Goal: Task Accomplishment & Management: Manage account settings

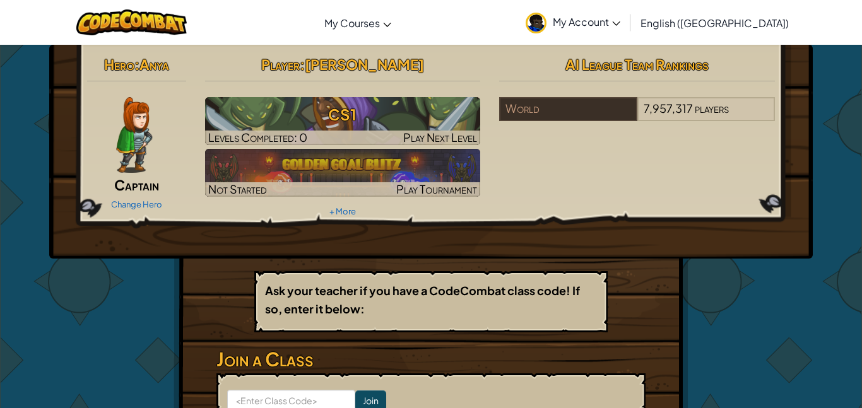
click at [129, 196] on div "Change Hero" at bounding box center [136, 204] width 99 height 20
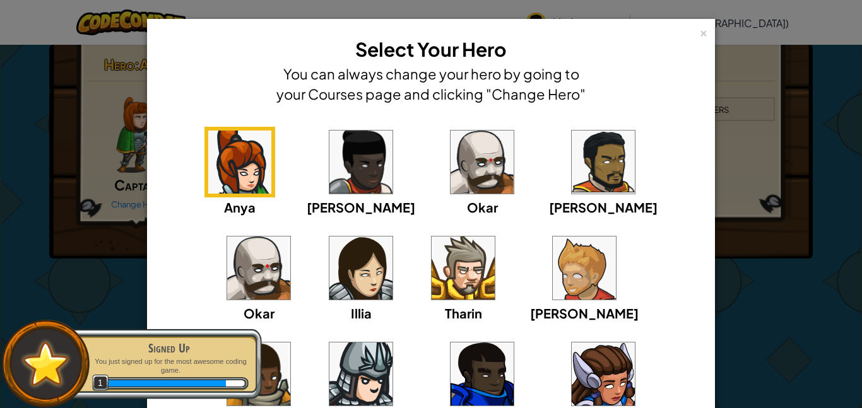
click at [392, 343] on img at bounding box center [360, 374] width 63 height 63
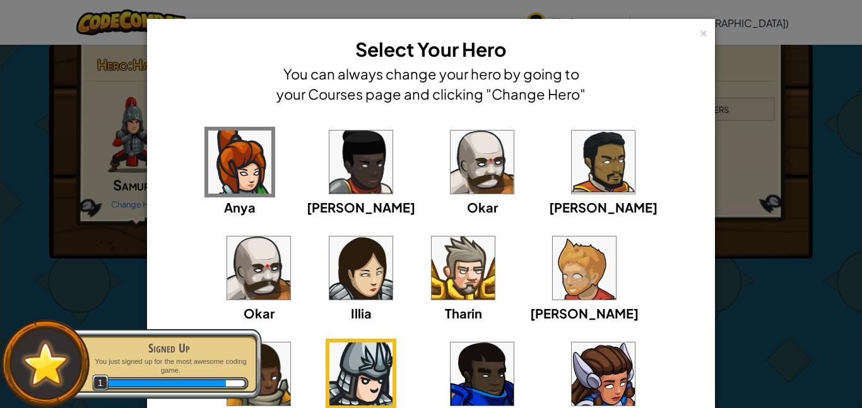
click at [290, 343] on img at bounding box center [258, 374] width 63 height 63
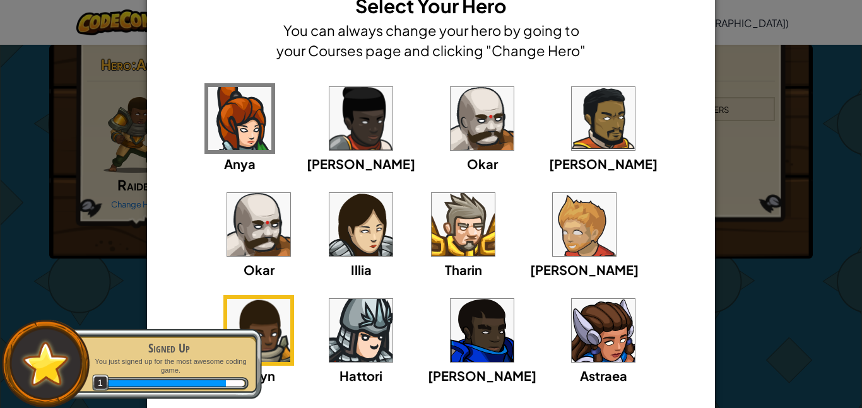
scroll to position [33, 0]
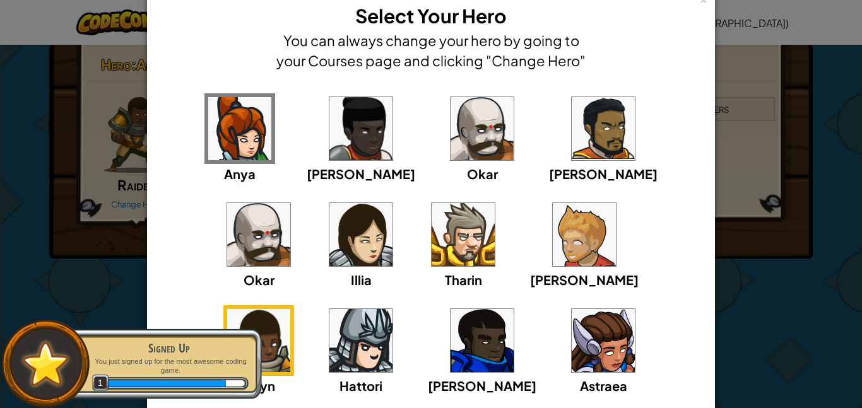
click at [572, 334] on img at bounding box center [603, 340] width 63 height 63
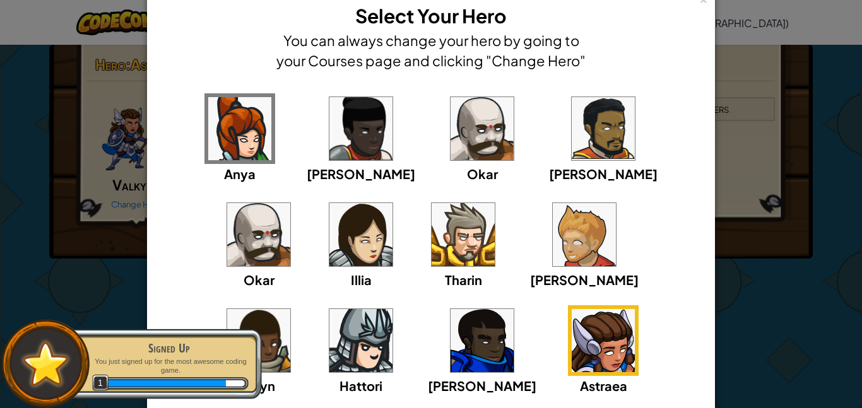
click at [428, 375] on div "[PERSON_NAME]" at bounding box center [482, 350] width 109 height 90
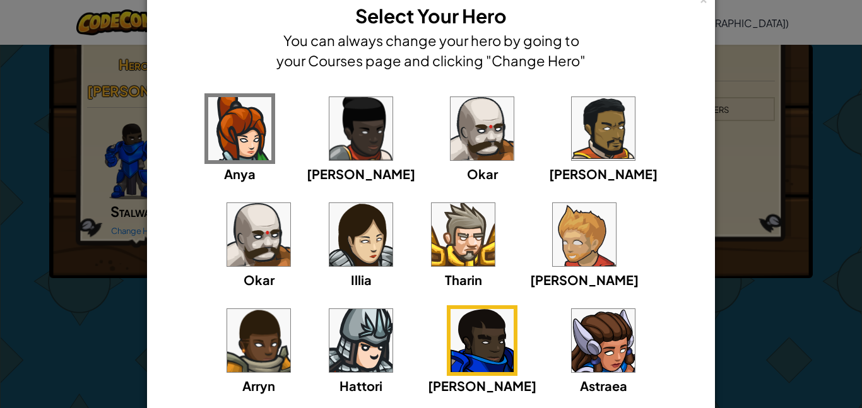
click at [572, 129] on img at bounding box center [603, 128] width 63 height 63
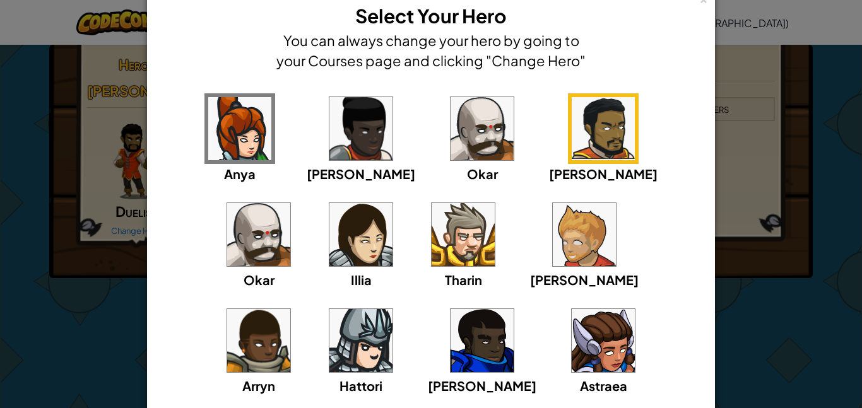
click at [290, 203] on img at bounding box center [258, 234] width 63 height 63
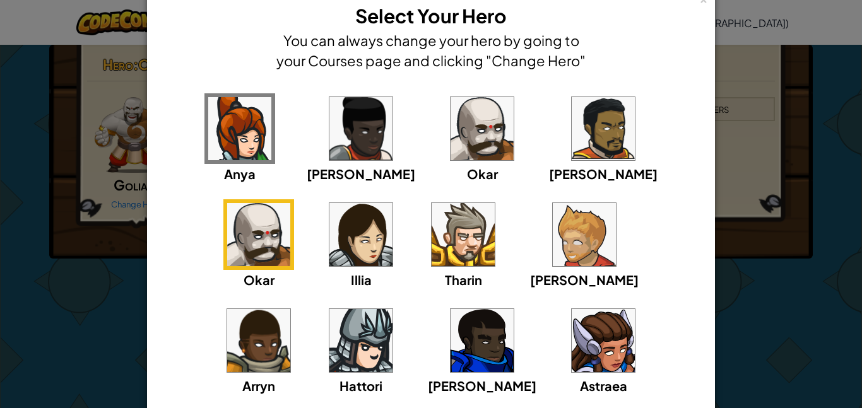
click at [458, 135] on img at bounding box center [481, 128] width 63 height 63
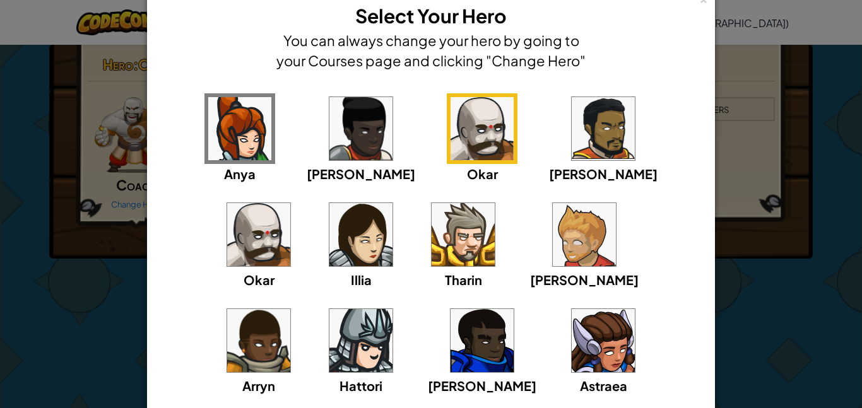
click at [458, 135] on img at bounding box center [481, 128] width 63 height 63
click at [290, 203] on img at bounding box center [258, 234] width 63 height 63
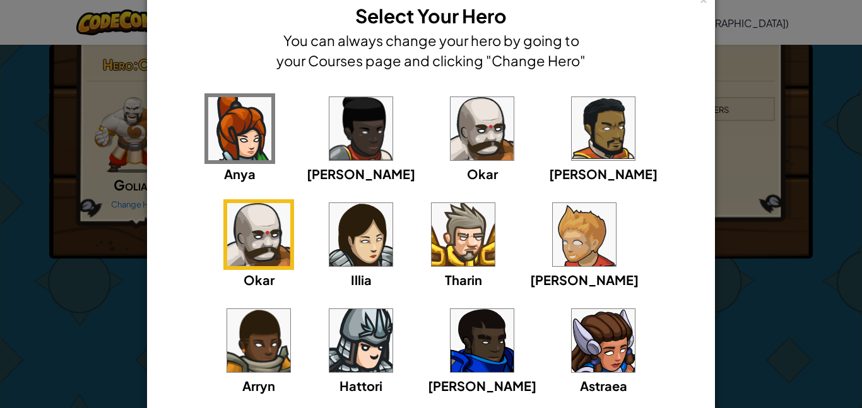
click at [463, 129] on div "Okar" at bounding box center [482, 138] width 71 height 90
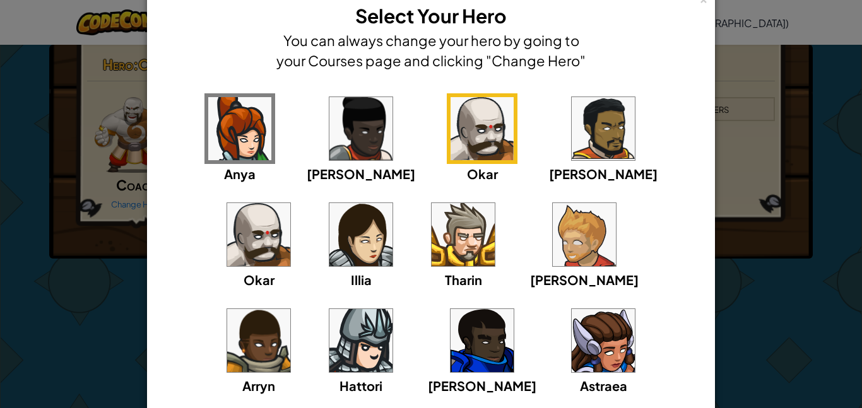
click at [137, 312] on div "× Select Your Hero You can always change your hero by going to your Courses pag…" at bounding box center [431, 204] width 862 height 408
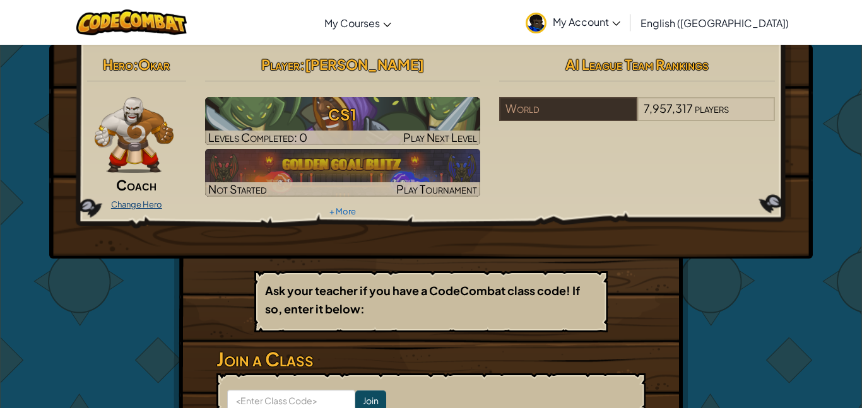
click at [144, 204] on link "Change Hero" at bounding box center [136, 204] width 51 height 10
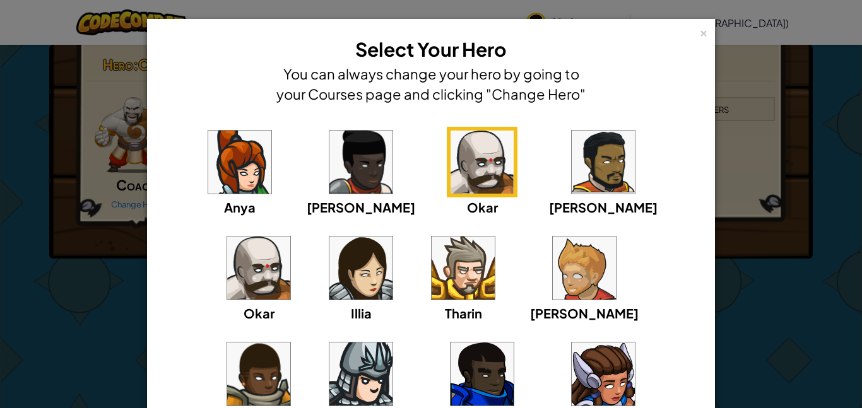
click at [553, 276] on img at bounding box center [584, 268] width 63 height 63
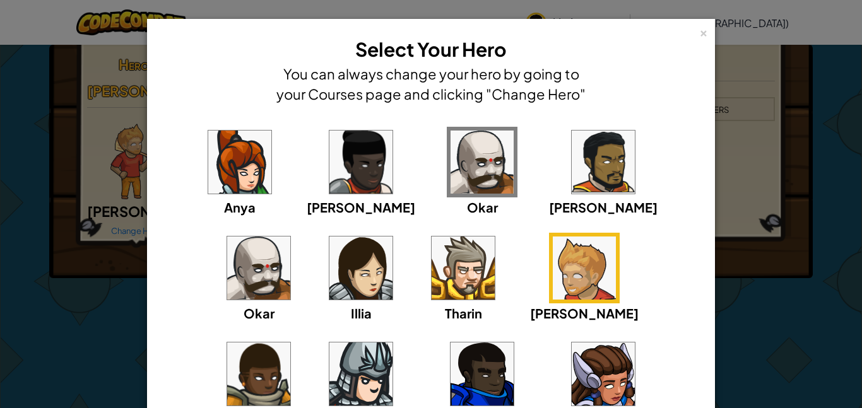
click at [43, 341] on div "× Select Your Hero You can always change your hero by going to your Courses pag…" at bounding box center [431, 204] width 862 height 408
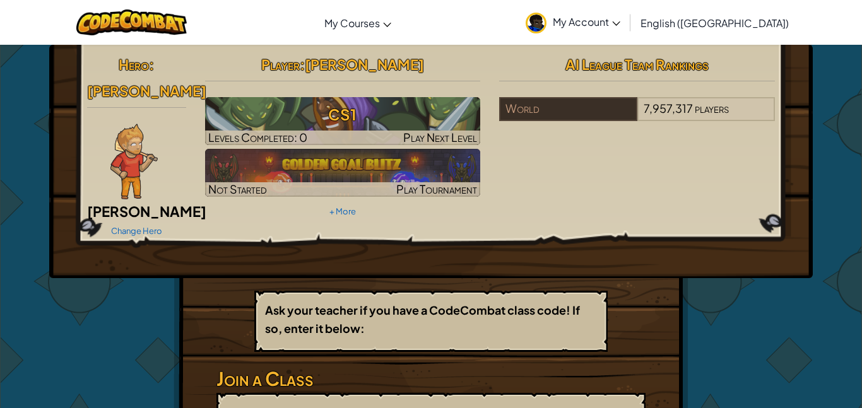
click at [121, 220] on div "Change Hero" at bounding box center [136, 230] width 99 height 20
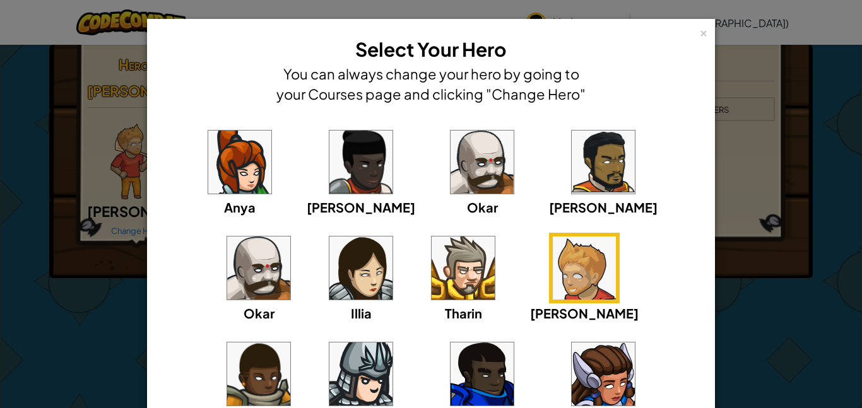
click at [530, 269] on div "[PERSON_NAME]" at bounding box center [584, 278] width 109 height 90
click at [431, 256] on img at bounding box center [462, 268] width 63 height 63
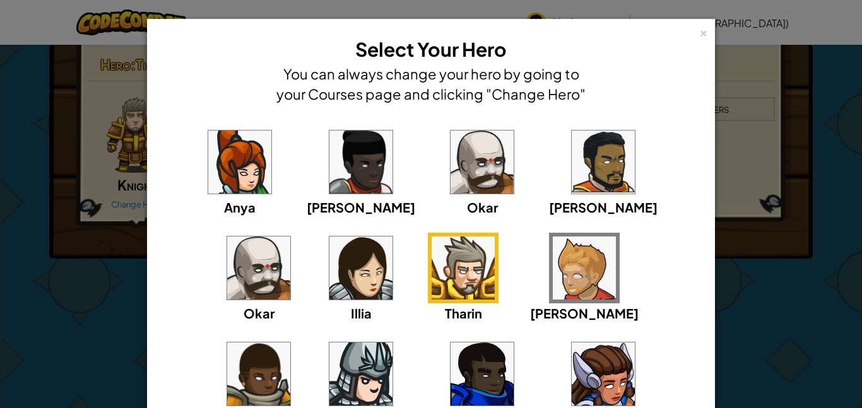
click at [119, 290] on div "× Select Your Hero You can always change your hero by going to your Courses pag…" at bounding box center [431, 204] width 862 height 408
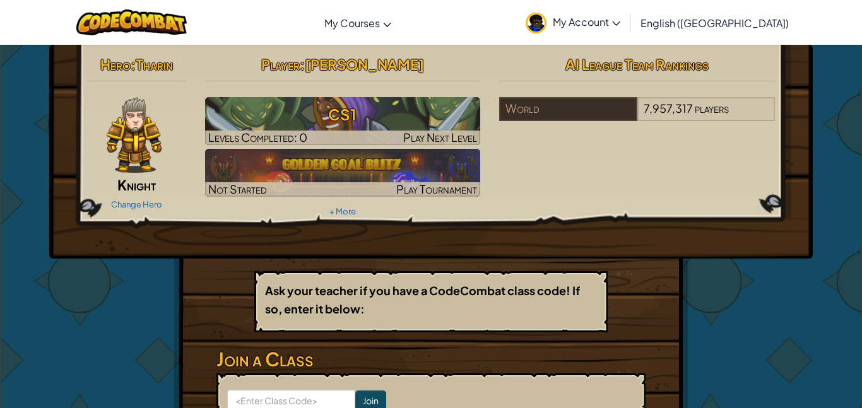
click at [150, 194] on div "Change Hero" at bounding box center [136, 204] width 99 height 20
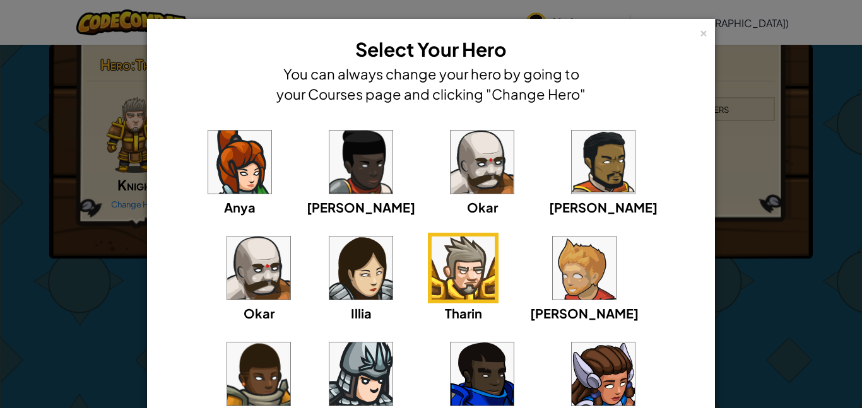
scroll to position [64, 0]
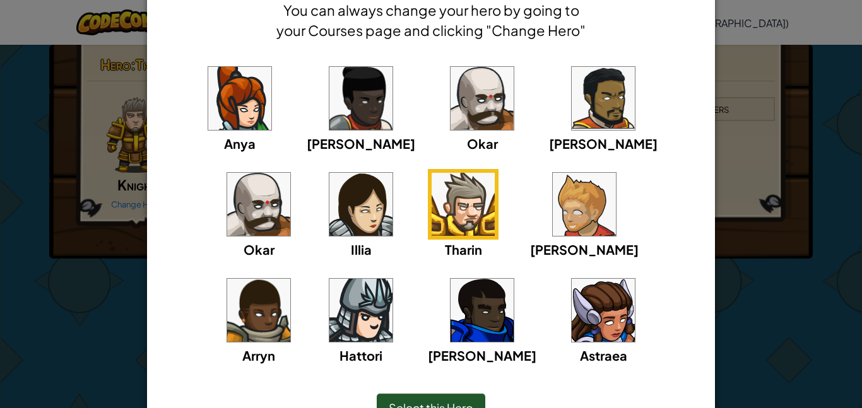
click at [450, 324] on img at bounding box center [481, 310] width 63 height 63
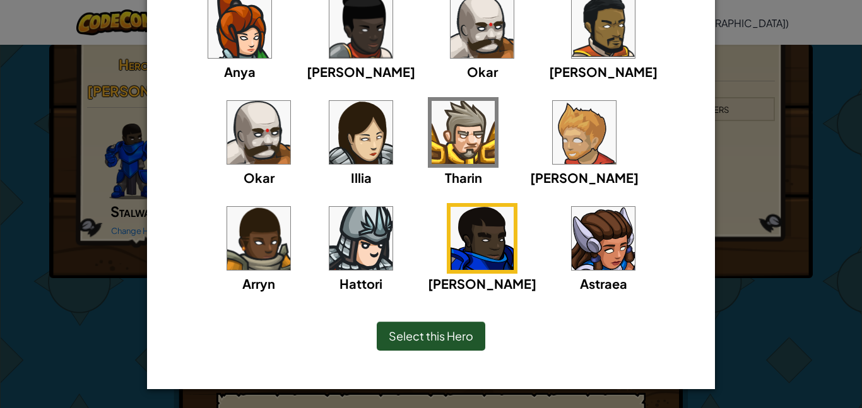
scroll to position [132, 0]
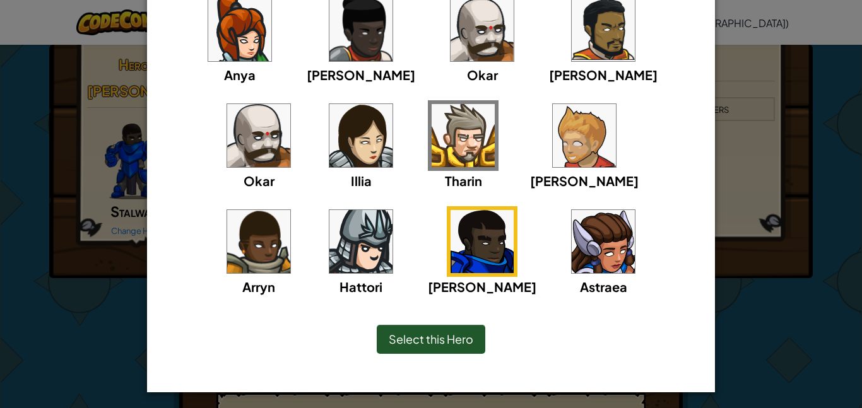
click at [472, 339] on span "Select this Hero" at bounding box center [431, 339] width 85 height 15
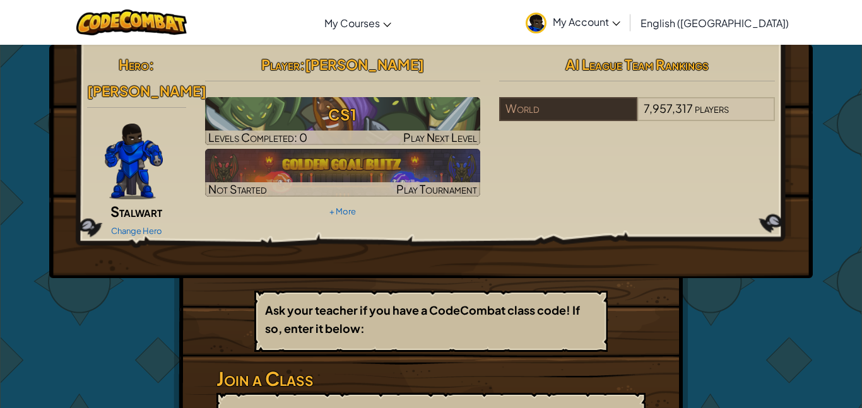
click at [620, 21] on span "My Account" at bounding box center [586, 21] width 67 height 13
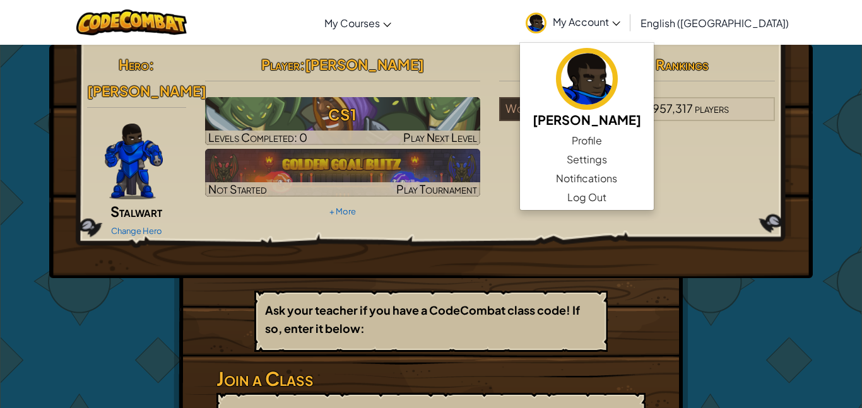
click at [620, 21] on span "My Account" at bounding box center [586, 21] width 67 height 13
